Goal: Book appointment/travel/reservation

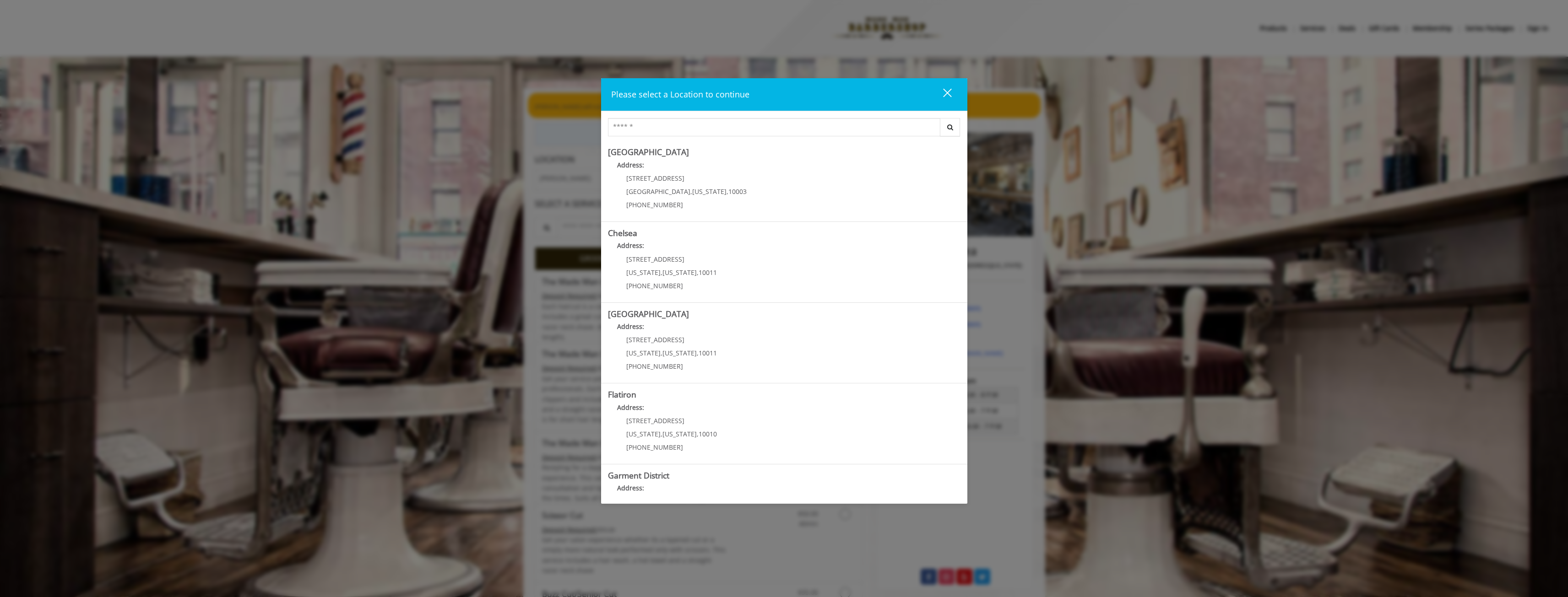
click at [951, 95] on button "close" at bounding box center [942, 95] width 31 height 19
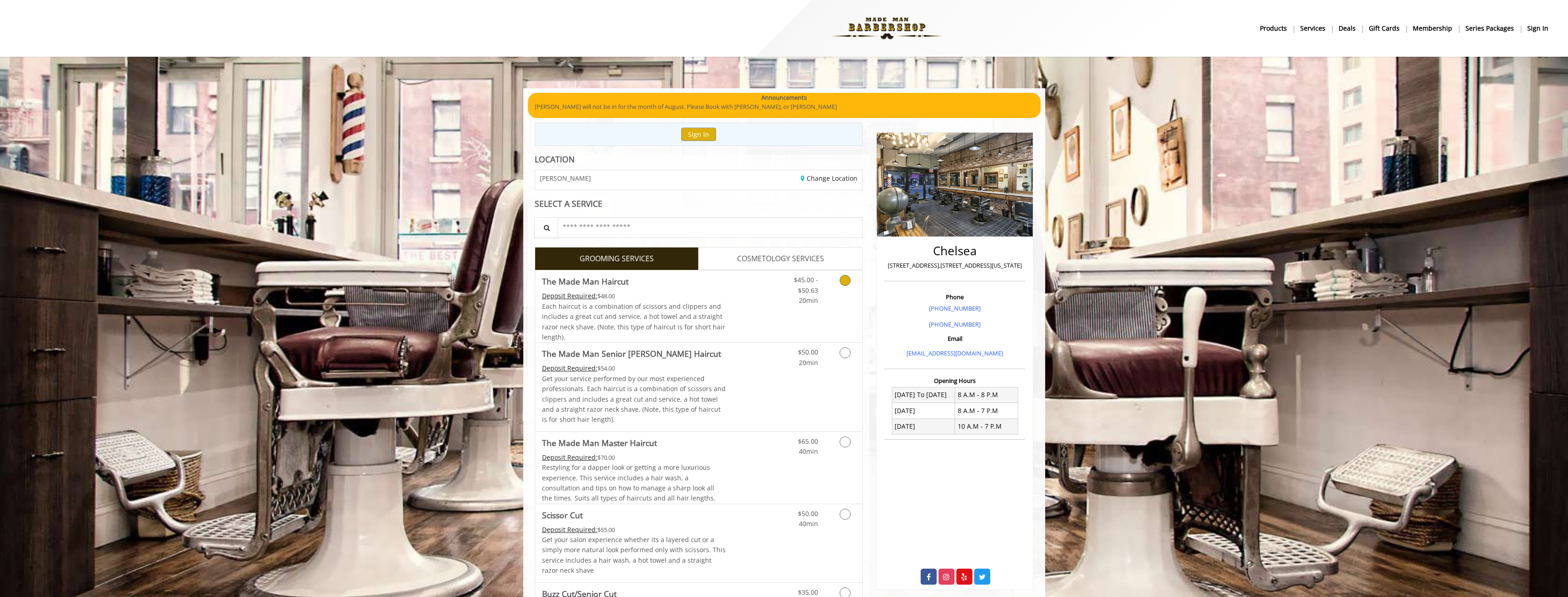
click at [851, 285] on link "Grooming services" at bounding box center [843, 288] width 23 height 35
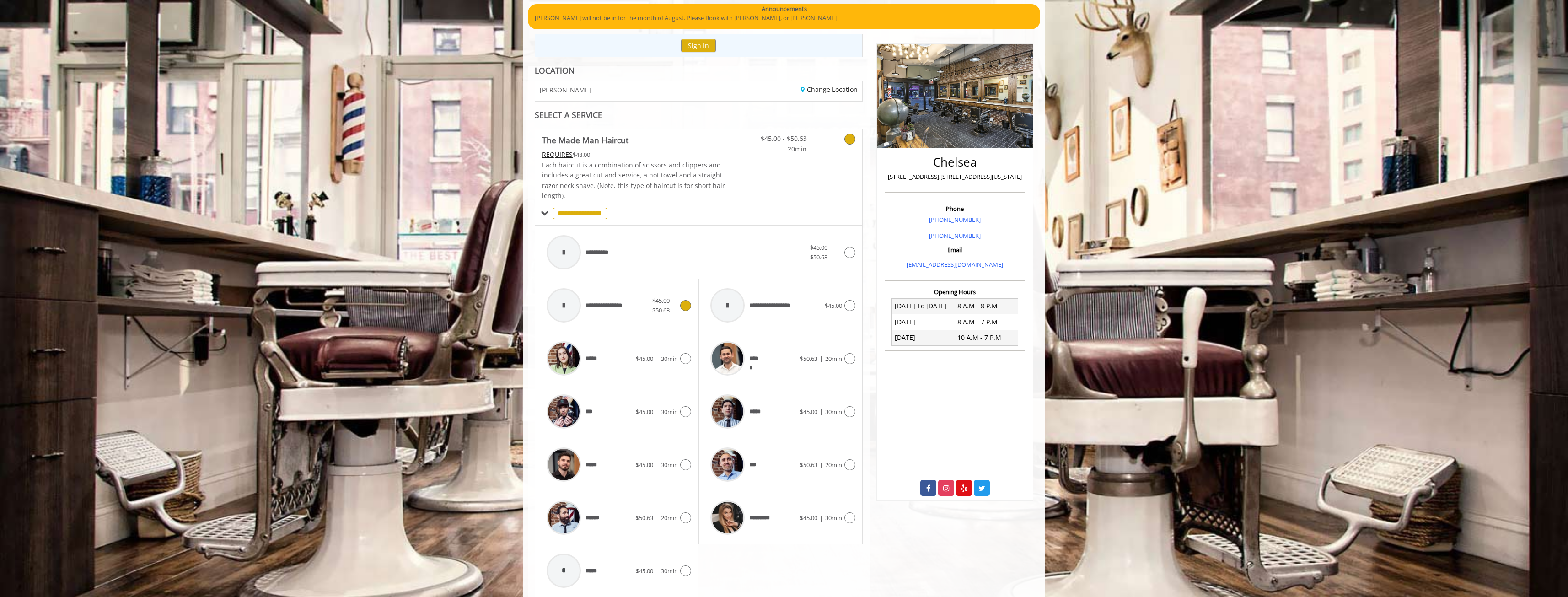
scroll to position [225, 0]
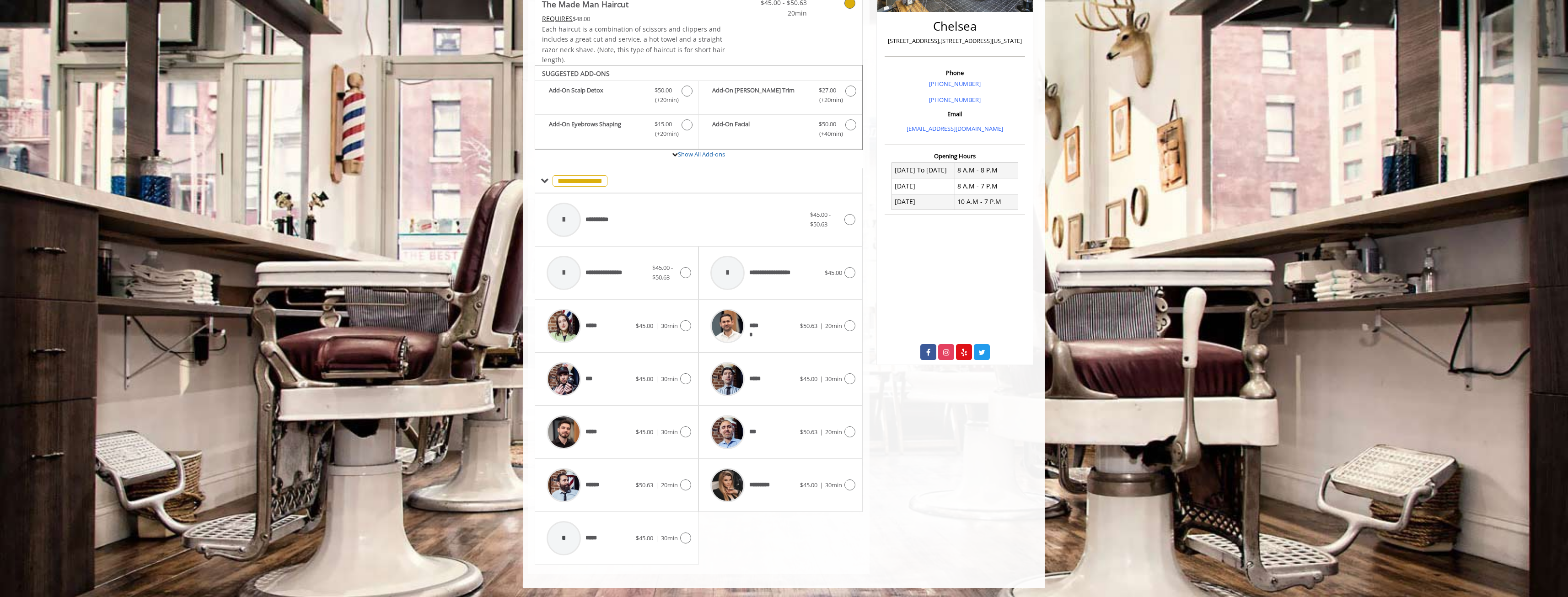
click at [464, 380] on body "**********" at bounding box center [784, 226] width 1568 height 724
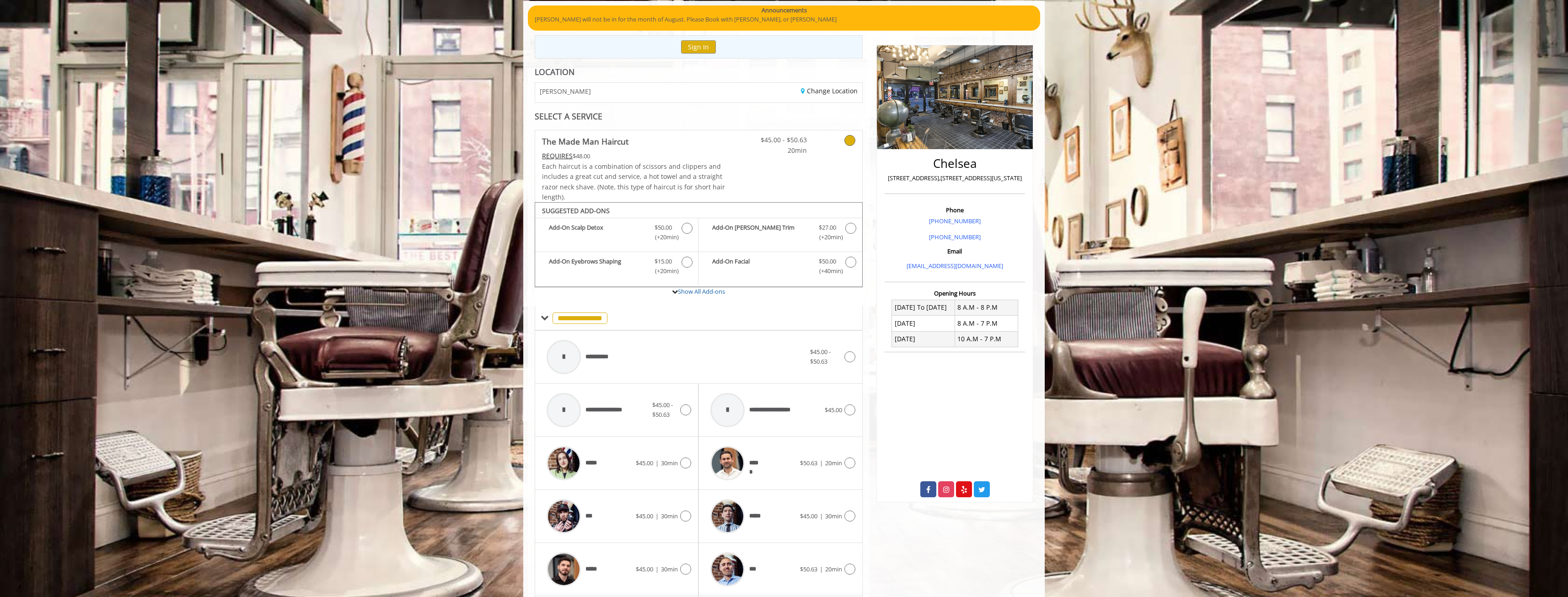
scroll to position [41, 0]
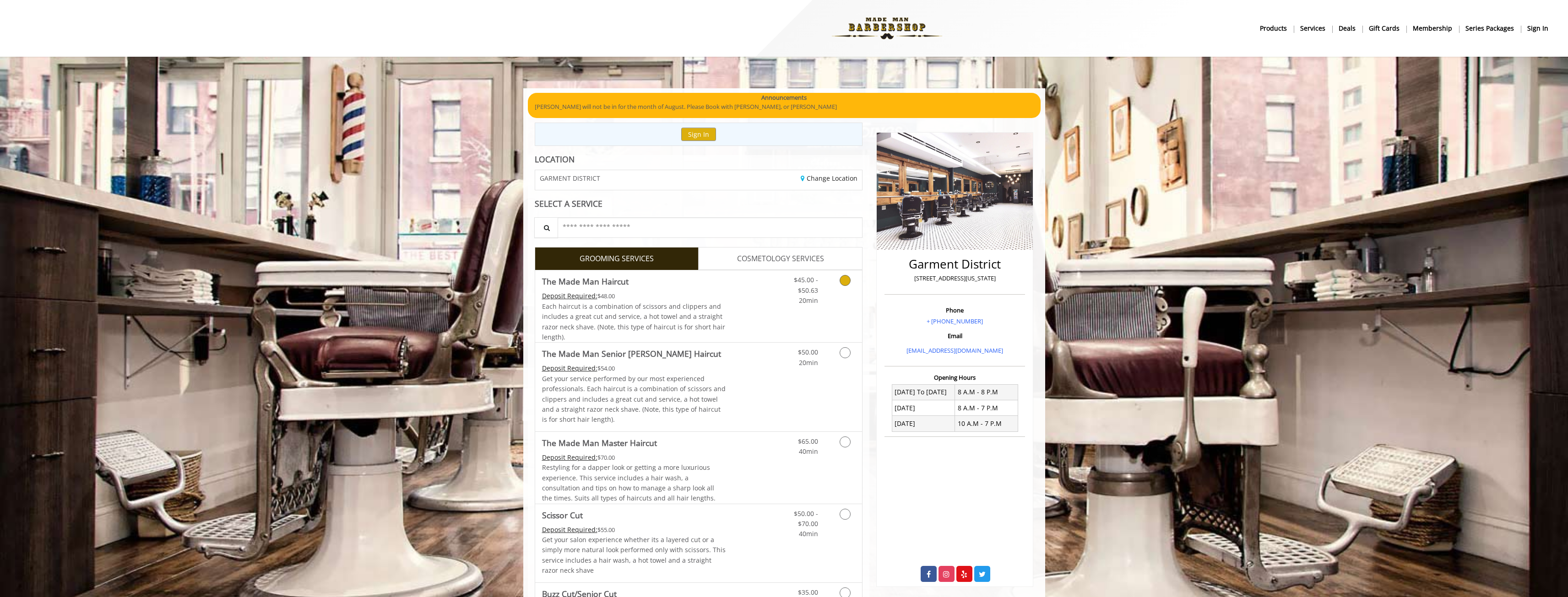
click at [833, 282] on link "Grooming services" at bounding box center [843, 288] width 23 height 35
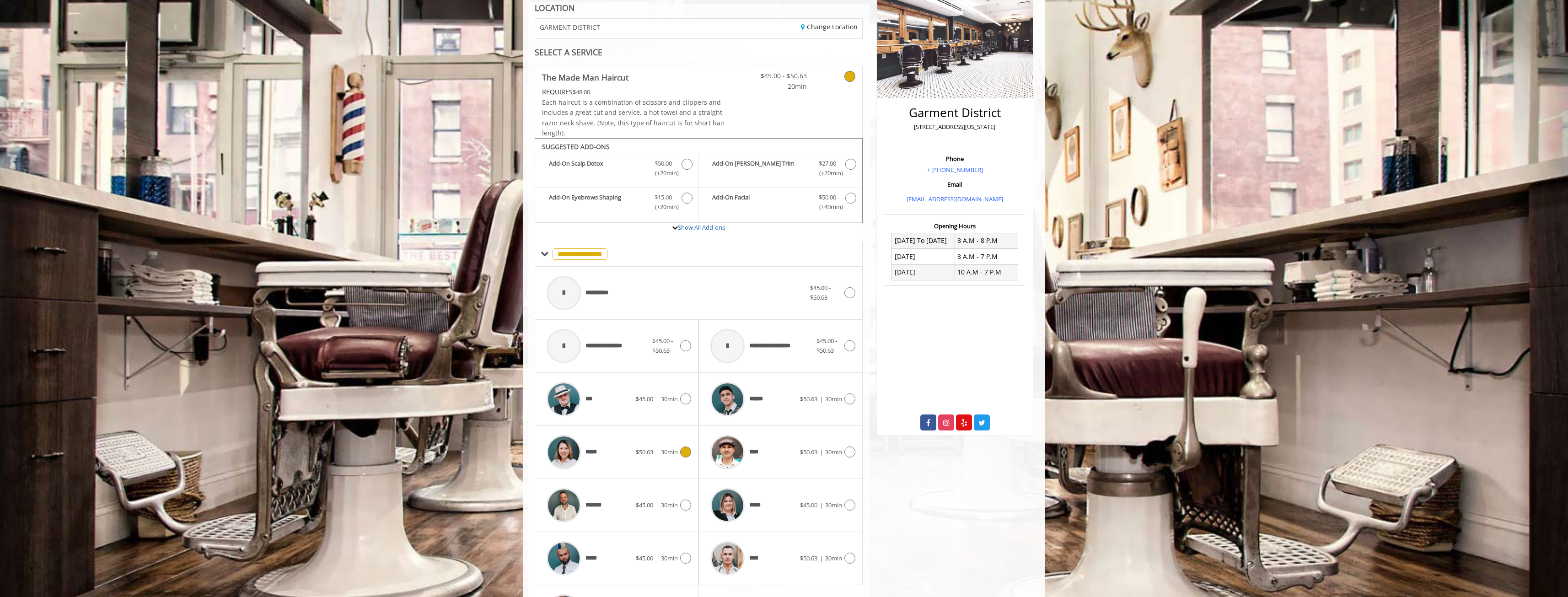
scroll to position [225, 0]
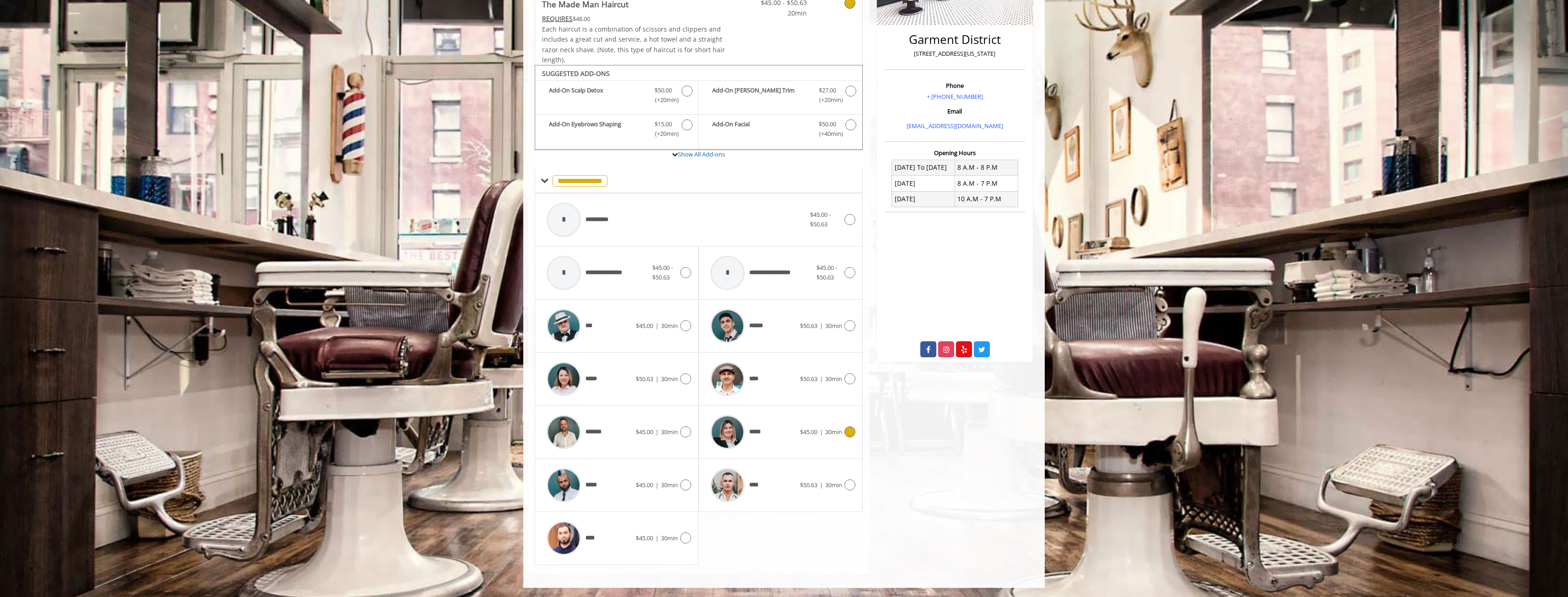
click at [737, 420] on img at bounding box center [727, 432] width 34 height 34
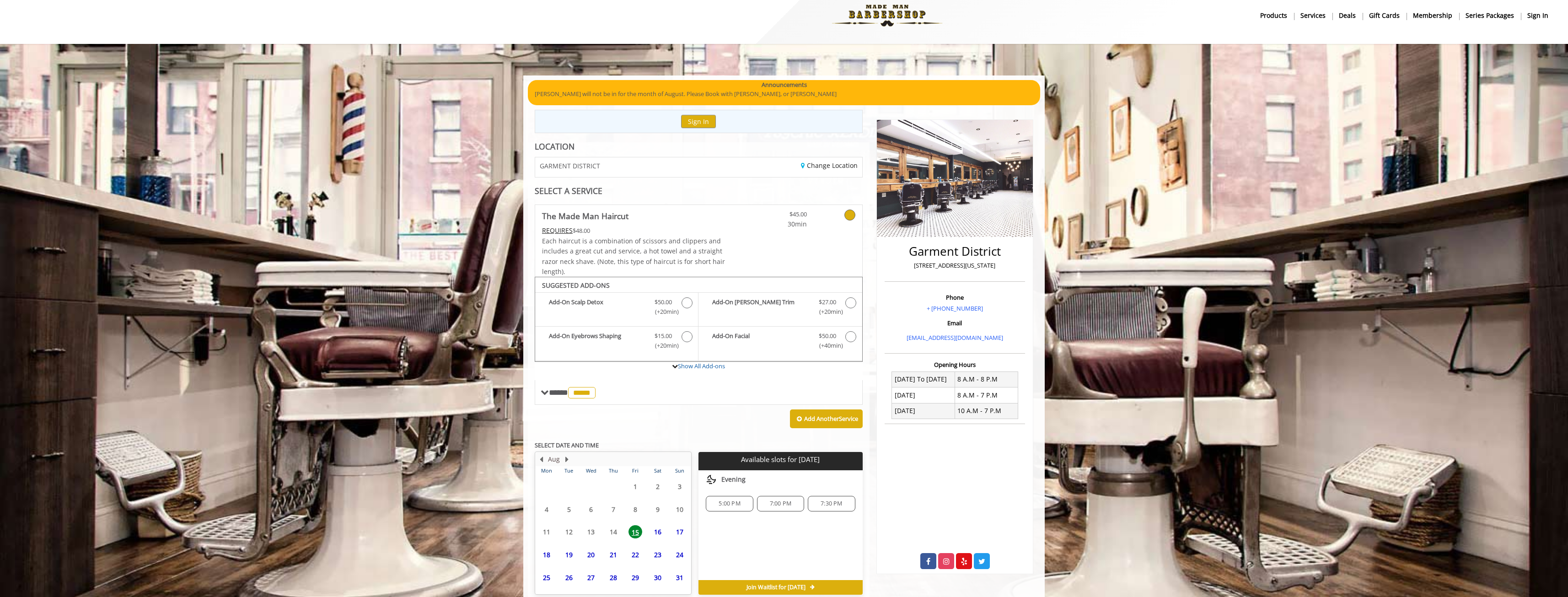
scroll to position [55, 0]
